Goal: Information Seeking & Learning: Check status

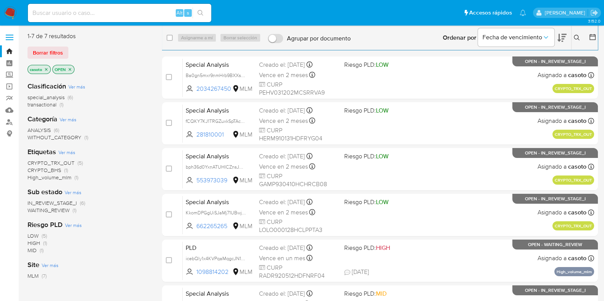
click at [579, 39] on icon at bounding box center [576, 38] width 6 height 6
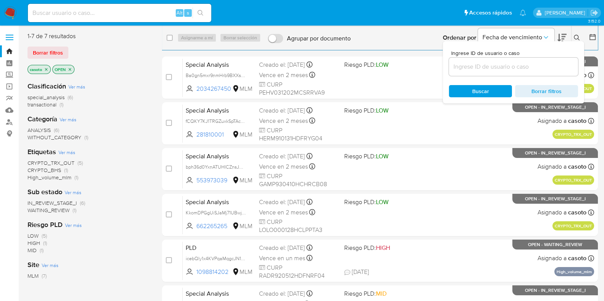
click at [503, 64] on input at bounding box center [513, 67] width 129 height 10
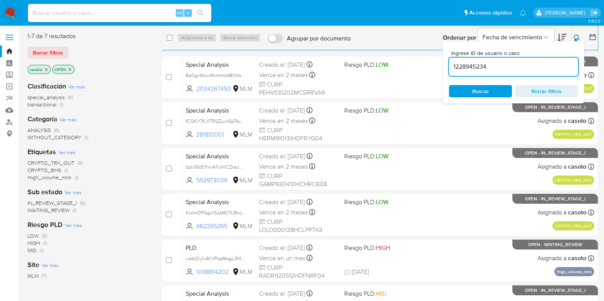
type input "1228945234"
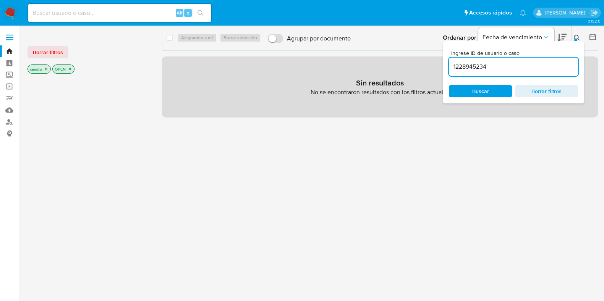
click at [575, 40] on div at bounding box center [575, 40] width 3 height 3
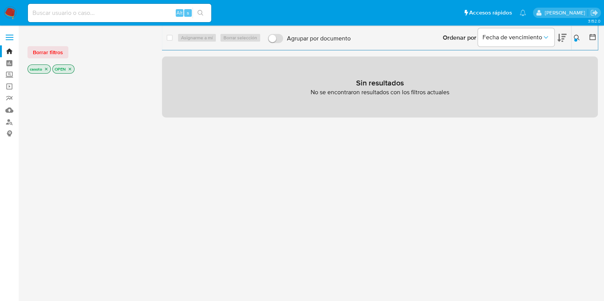
click at [50, 69] on p "casoto" at bounding box center [39, 69] width 23 height 8
click at [47, 69] on icon "close-filter" at bounding box center [46, 69] width 3 height 3
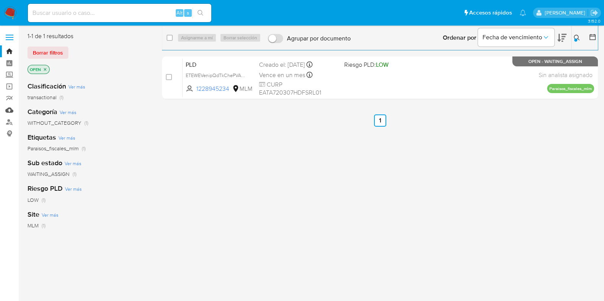
click at [11, 110] on link "Mulan" at bounding box center [45, 110] width 91 height 12
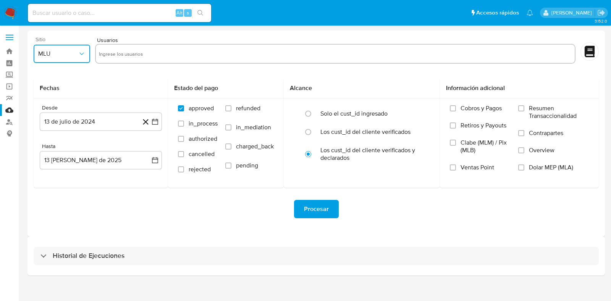
click at [61, 58] on button "MLU" at bounding box center [62, 54] width 57 height 18
click at [50, 162] on span "MLM" at bounding box center [44, 166] width 13 height 8
click at [126, 55] on input "text" at bounding box center [335, 54] width 473 height 12
type input "1228945234"
click at [103, 119] on button "13 de julio de 2024" at bounding box center [101, 122] width 122 height 18
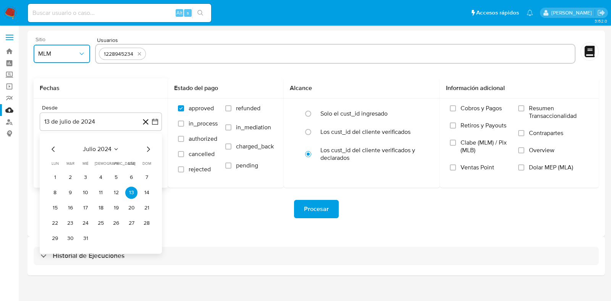
click at [112, 148] on button "julio 2024" at bounding box center [101, 149] width 36 height 8
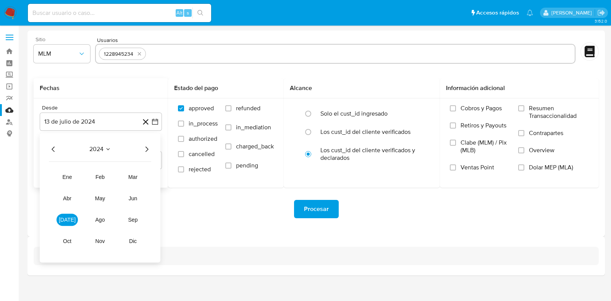
click at [144, 147] on icon "Año siguiente" at bounding box center [146, 149] width 9 height 9
click at [66, 176] on span "ene" at bounding box center [68, 177] width 10 height 6
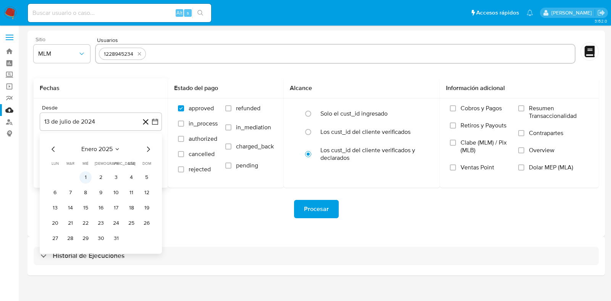
click at [84, 177] on button "1" at bounding box center [85, 177] width 12 height 12
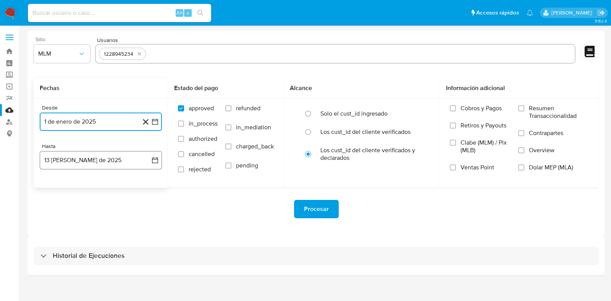
click at [83, 166] on button "13 de agosto de 2025" at bounding box center [101, 160] width 122 height 18
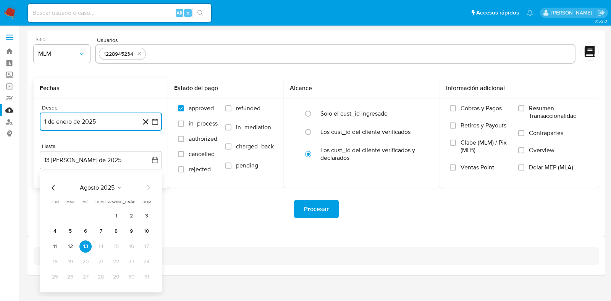
click at [53, 185] on icon "Mes anterior" at bounding box center [53, 187] width 9 height 9
click at [100, 274] on button "31" at bounding box center [101, 277] width 12 height 12
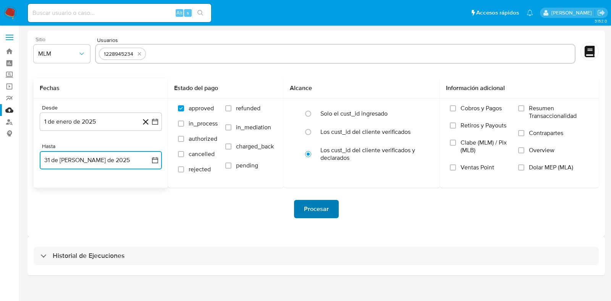
click at [313, 209] on span "Procesar" at bounding box center [316, 209] width 25 height 17
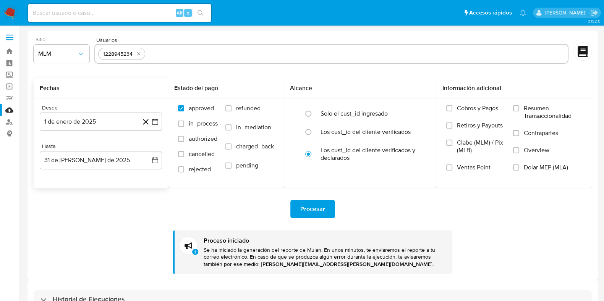
click at [12, 14] on img at bounding box center [10, 12] width 13 height 13
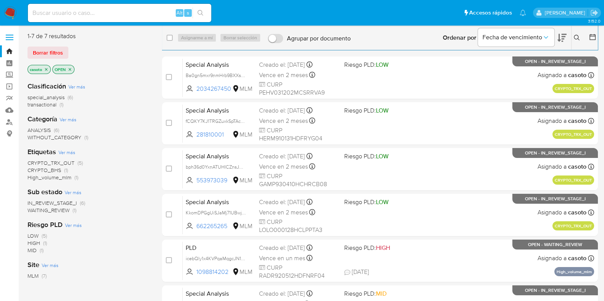
click at [575, 37] on icon at bounding box center [576, 38] width 6 height 6
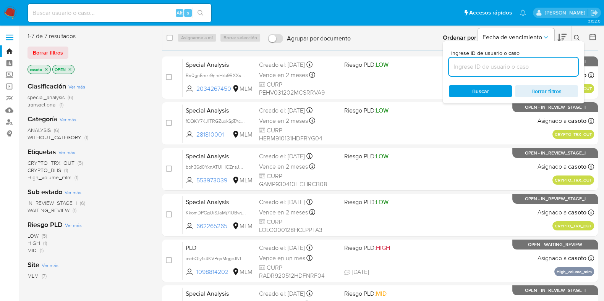
click at [519, 62] on input at bounding box center [513, 67] width 129 height 10
type input "2465075415"
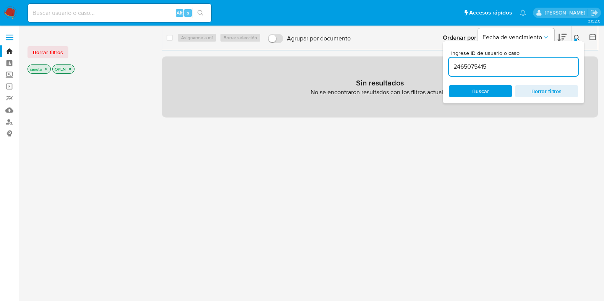
click at [576, 37] on icon at bounding box center [576, 38] width 6 height 6
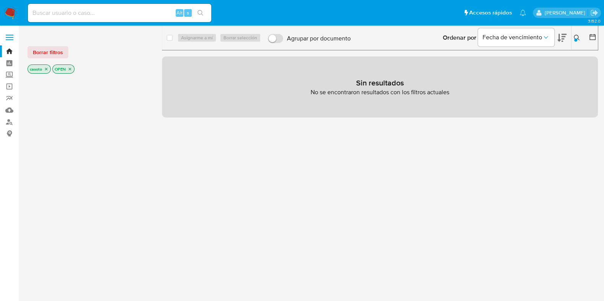
click at [45, 69] on icon "close-filter" at bounding box center [46, 69] width 5 height 5
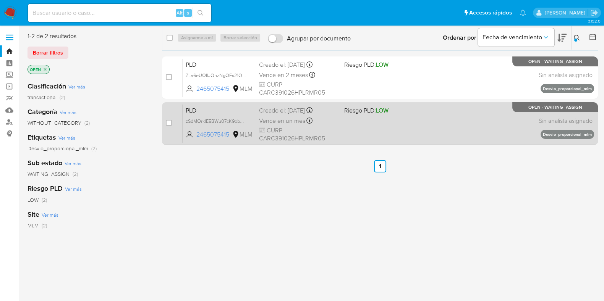
click at [371, 130] on div "PLD zSdMOrklE5BWu07cK9obChoR 2465075415 MLM Riesgo PLD: LOW Creado el: 12/07/20…" at bounding box center [387, 123] width 411 height 39
click at [367, 120] on div "PLD zSdMOrklE5BWu07cK9obChoR 2465075415 MLM Riesgo PLD: LOW Creado el: 12/07/20…" at bounding box center [387, 123] width 411 height 39
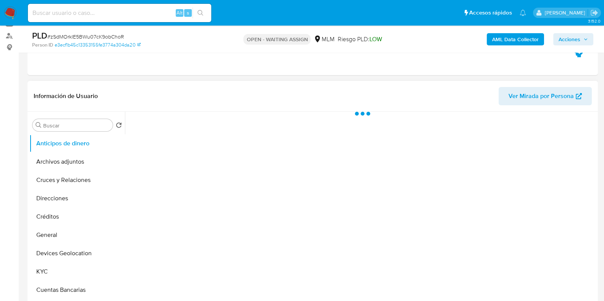
scroll to position [95, 0]
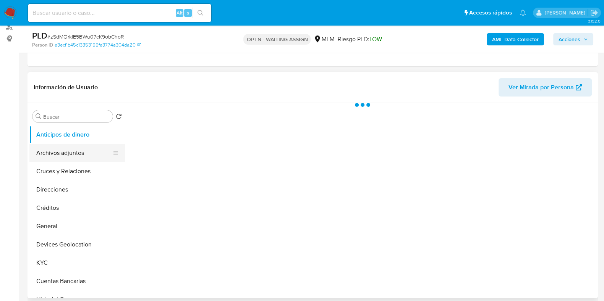
click at [50, 153] on button "Archivos adjuntos" at bounding box center [73, 153] width 89 height 18
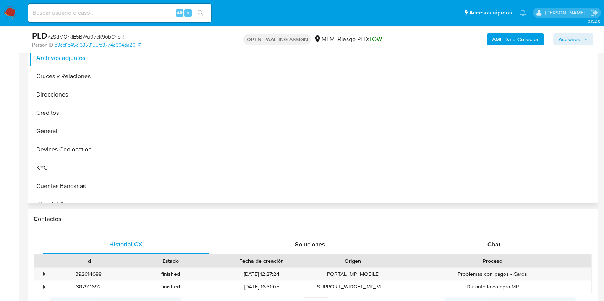
scroll to position [191, 0]
select select "10"
click at [60, 128] on button "General" at bounding box center [73, 131] width 89 height 18
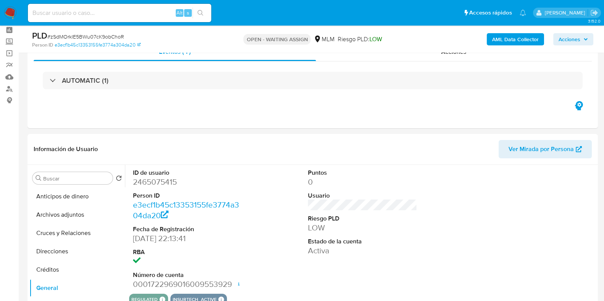
scroll to position [47, 0]
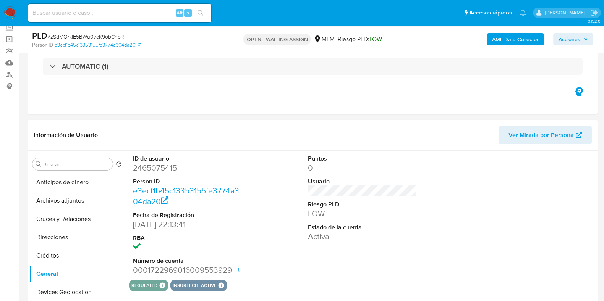
click at [159, 13] on input at bounding box center [119, 13] width 183 height 10
paste input "1963909437"
type input "1963909437"
click at [199, 14] on icon "search-icon" at bounding box center [200, 13] width 6 height 6
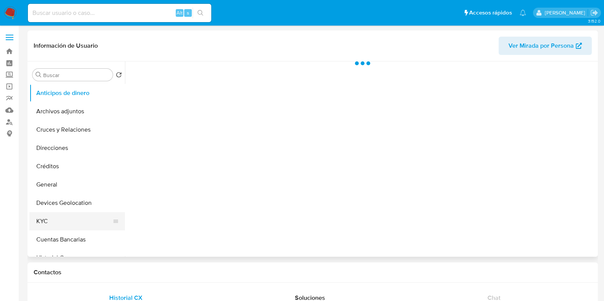
click at [54, 218] on button "KYC" at bounding box center [73, 221] width 89 height 18
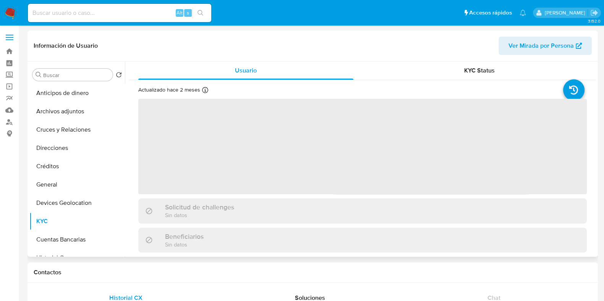
select select "10"
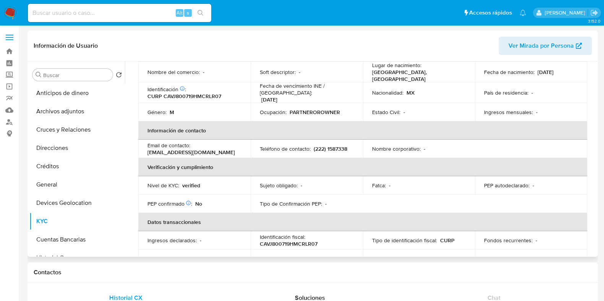
scroll to position [89, 0]
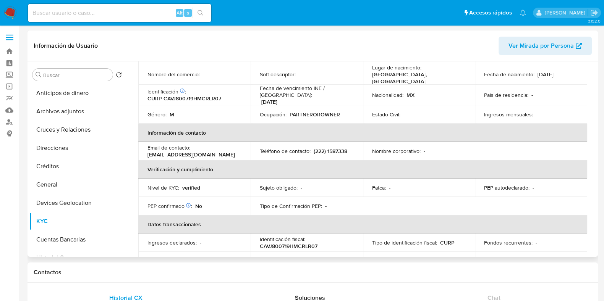
drag, startPoint x: 565, startPoint y: 67, endPoint x: 533, endPoint y: 71, distance: 32.7
click at [533, 71] on div "Fecha de nacimiento : 19/07/1980" at bounding box center [531, 74] width 94 height 7
copy div "19/07/1980"
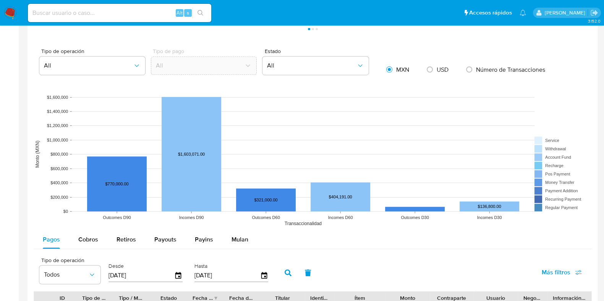
scroll to position [668, 0]
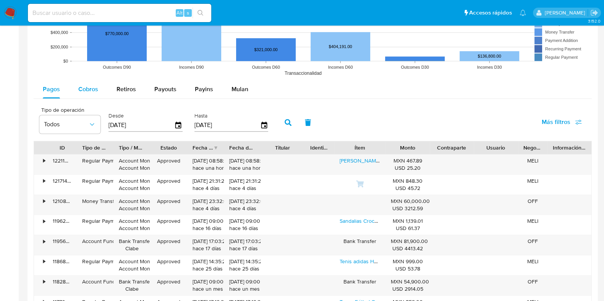
click at [92, 89] on span "Cobros" at bounding box center [88, 89] width 20 height 9
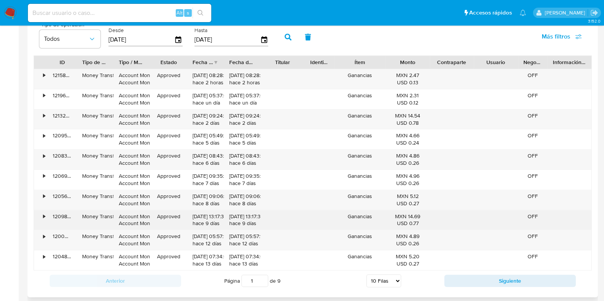
scroll to position [811, 0]
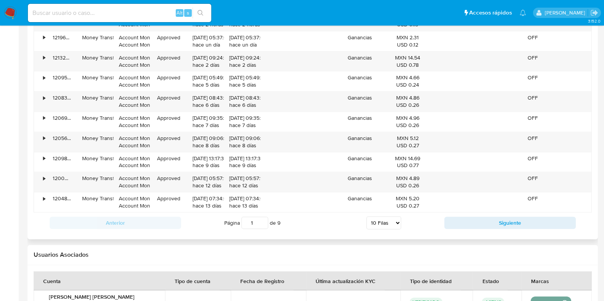
click at [377, 222] on select "5 Filas 10 Filas 20 Filas 25 Filas 50 Filas 100 Filas" at bounding box center [383, 222] width 35 height 13
select select "25"
click at [366, 216] on select "5 Filas 10 Filas 20 Filas 25 Filas 50 Filas 100 Filas" at bounding box center [383, 222] width 35 height 13
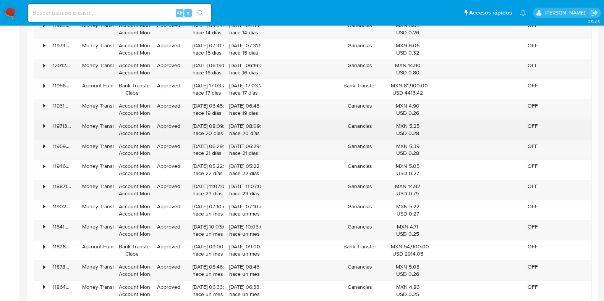
scroll to position [1050, 0]
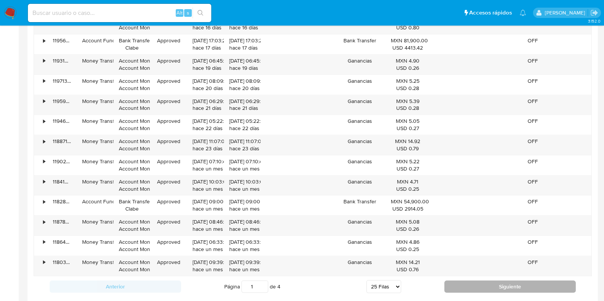
click at [455, 281] on button "Siguiente" at bounding box center [509, 287] width 131 height 12
type input "2"
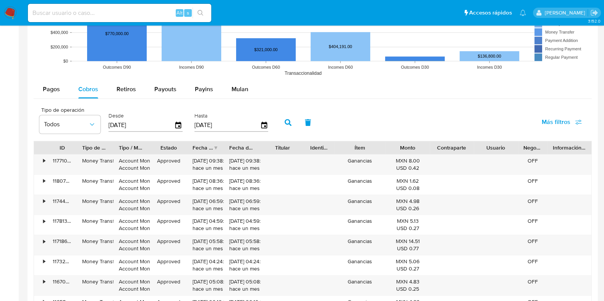
scroll to position [668, 0]
click at [123, 13] on input at bounding box center [119, 13] width 183 height 10
paste input "52434152"
type input "52434152"
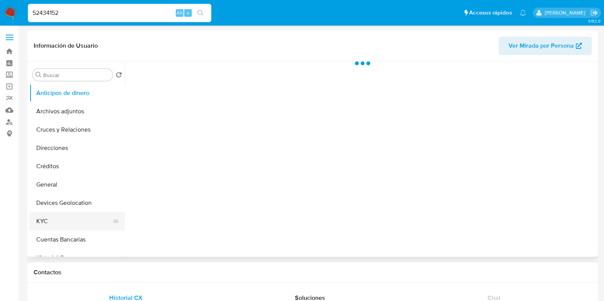
click at [57, 216] on button "KYC" at bounding box center [73, 221] width 89 height 18
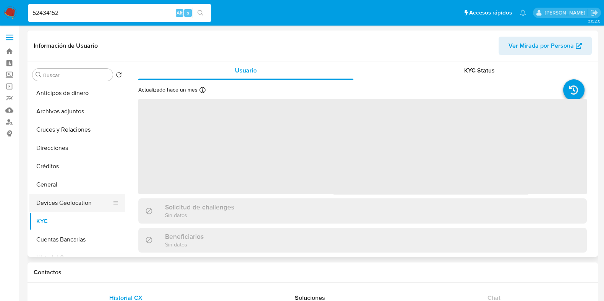
select select "10"
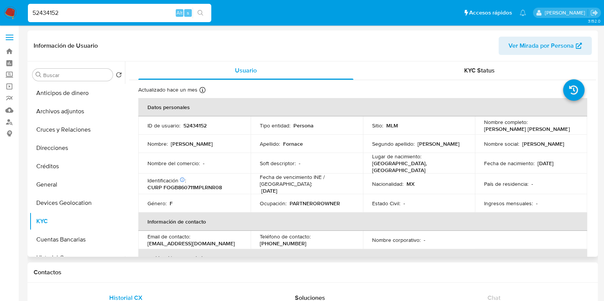
drag, startPoint x: 559, startPoint y: 161, endPoint x: 513, endPoint y: 171, distance: 46.8
click at [533, 165] on div "Fecha de nacimiento : 11/07/1986" at bounding box center [531, 163] width 94 height 7
copy div "11/07/1986"
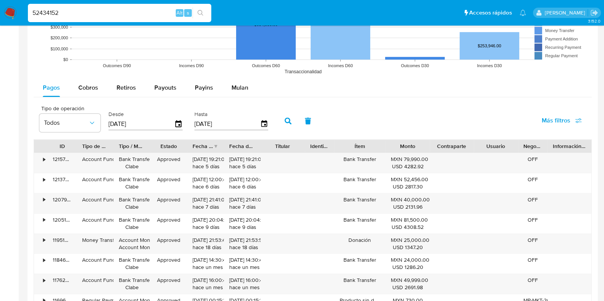
scroll to position [668, 0]
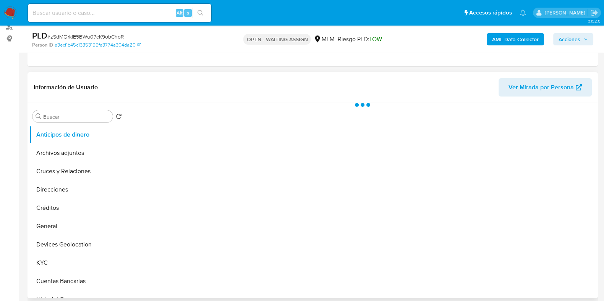
scroll to position [95, 0]
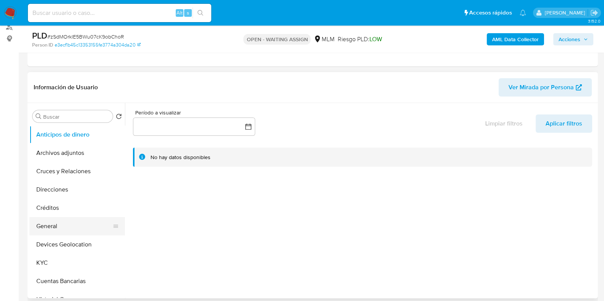
select select "10"
click at [54, 224] on button "General" at bounding box center [73, 226] width 89 height 18
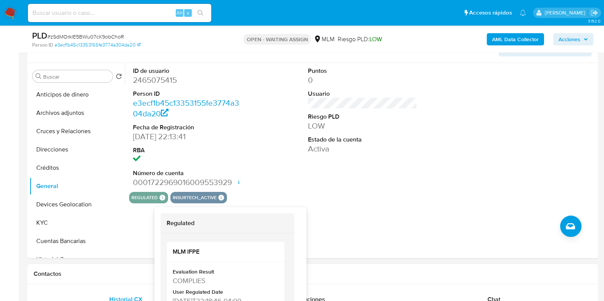
scroll to position [191, 0]
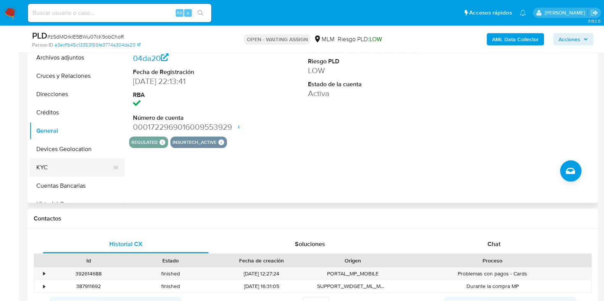
click at [71, 168] on button "KYC" at bounding box center [73, 167] width 89 height 18
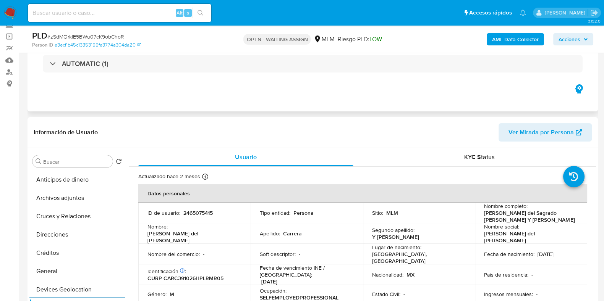
scroll to position [0, 0]
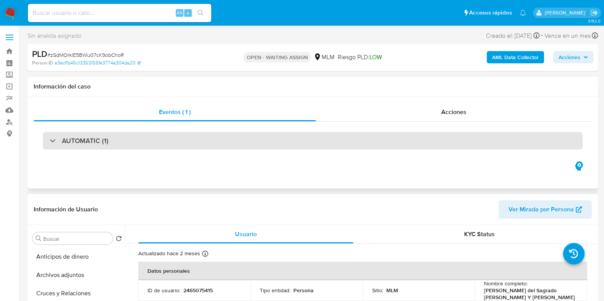
click at [175, 139] on div "AUTOMATIC (1)" at bounding box center [312, 141] width 539 height 18
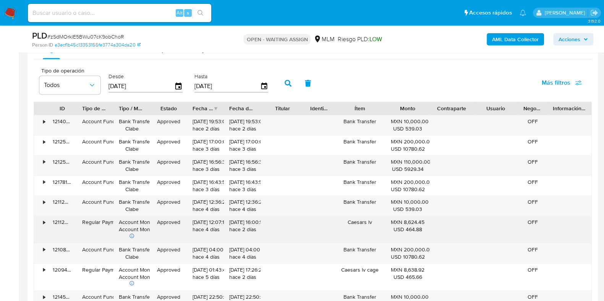
scroll to position [1002, 0]
